Goal: Task Accomplishment & Management: Use online tool/utility

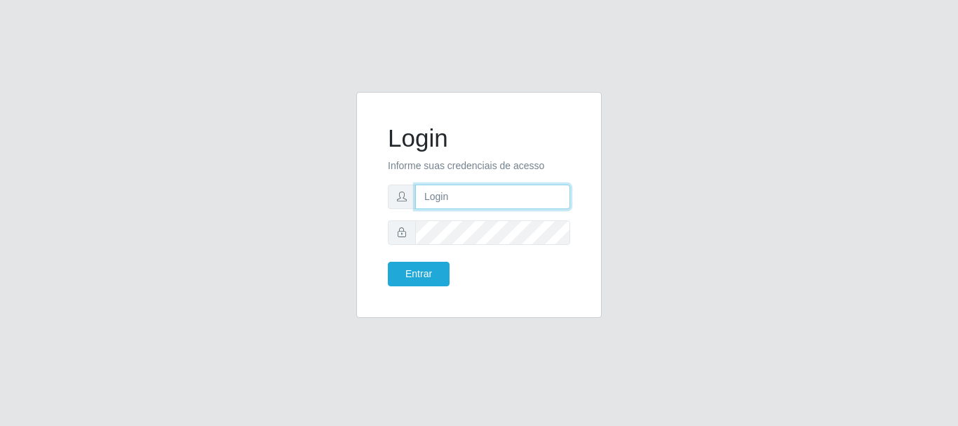
click at [433, 206] on input "text" at bounding box center [492, 196] width 155 height 25
type input "[EMAIL_ADDRESS][DOMAIN_NAME]"
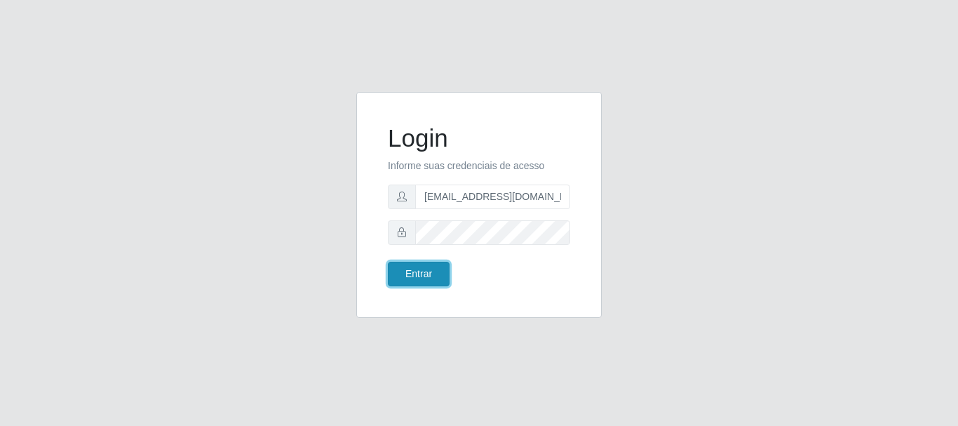
click at [409, 276] on button "Entrar" at bounding box center [419, 274] width 62 height 25
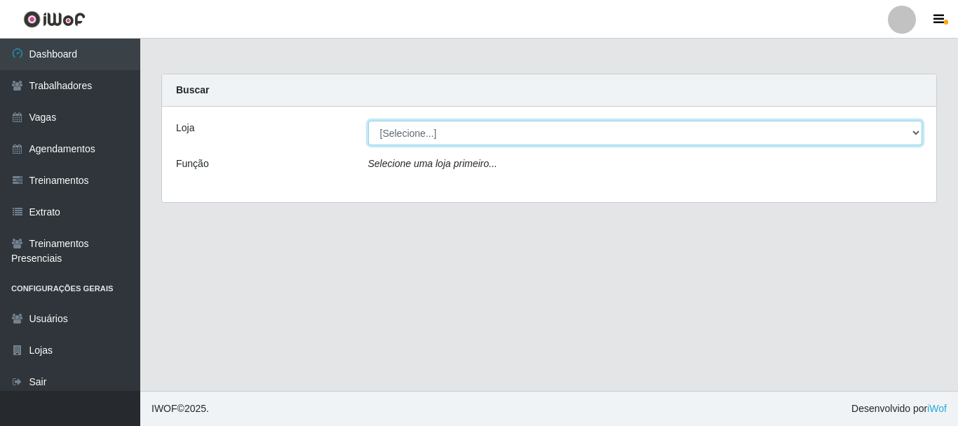
click at [916, 130] on select "[Selecione...] SuperFácil Atacado - Alto de São Manoel SuperFácil Atacado - Ema…" at bounding box center [645, 133] width 555 height 25
select select "502"
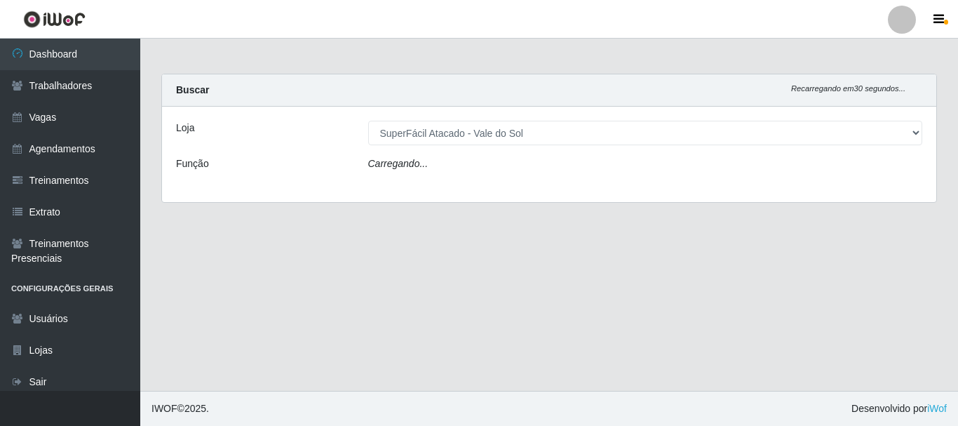
click at [227, 246] on main "Carregando... Buscar Recarregando em 30 segundos... Loja [Selecione...] SuperFá…" at bounding box center [549, 215] width 818 height 352
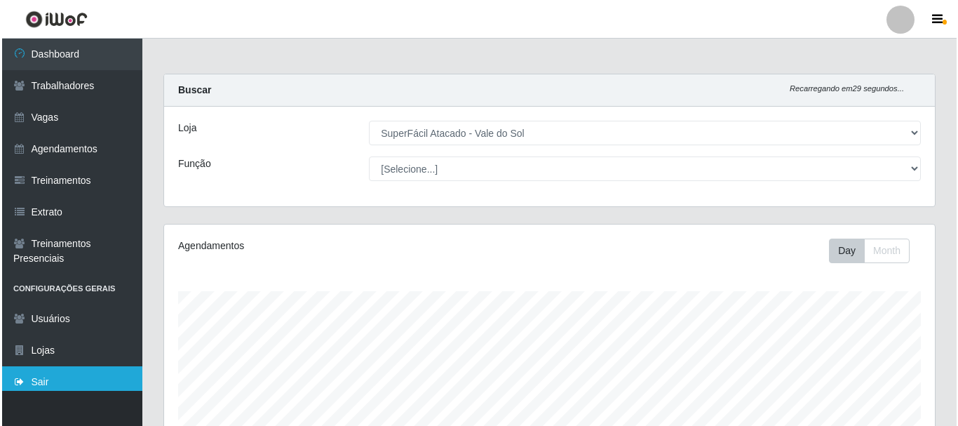
scroll to position [291, 771]
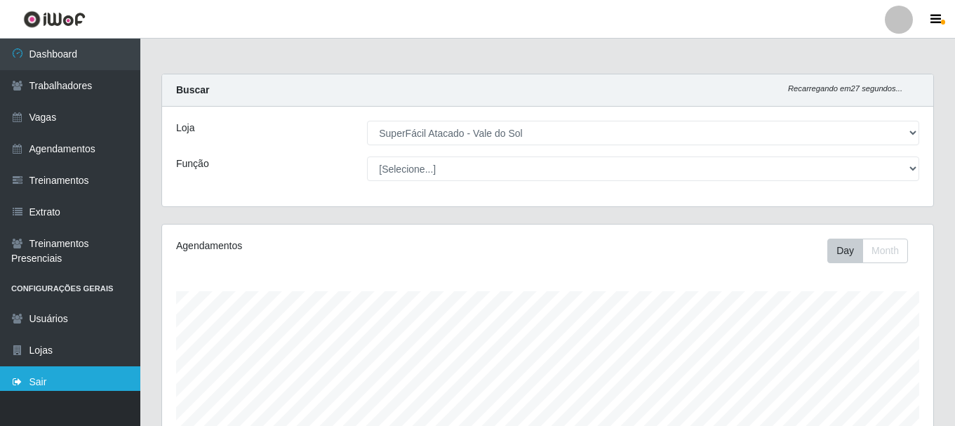
click at [45, 384] on link "Sair" at bounding box center [70, 382] width 140 height 32
